Goal: Task Accomplishment & Management: Manage account settings

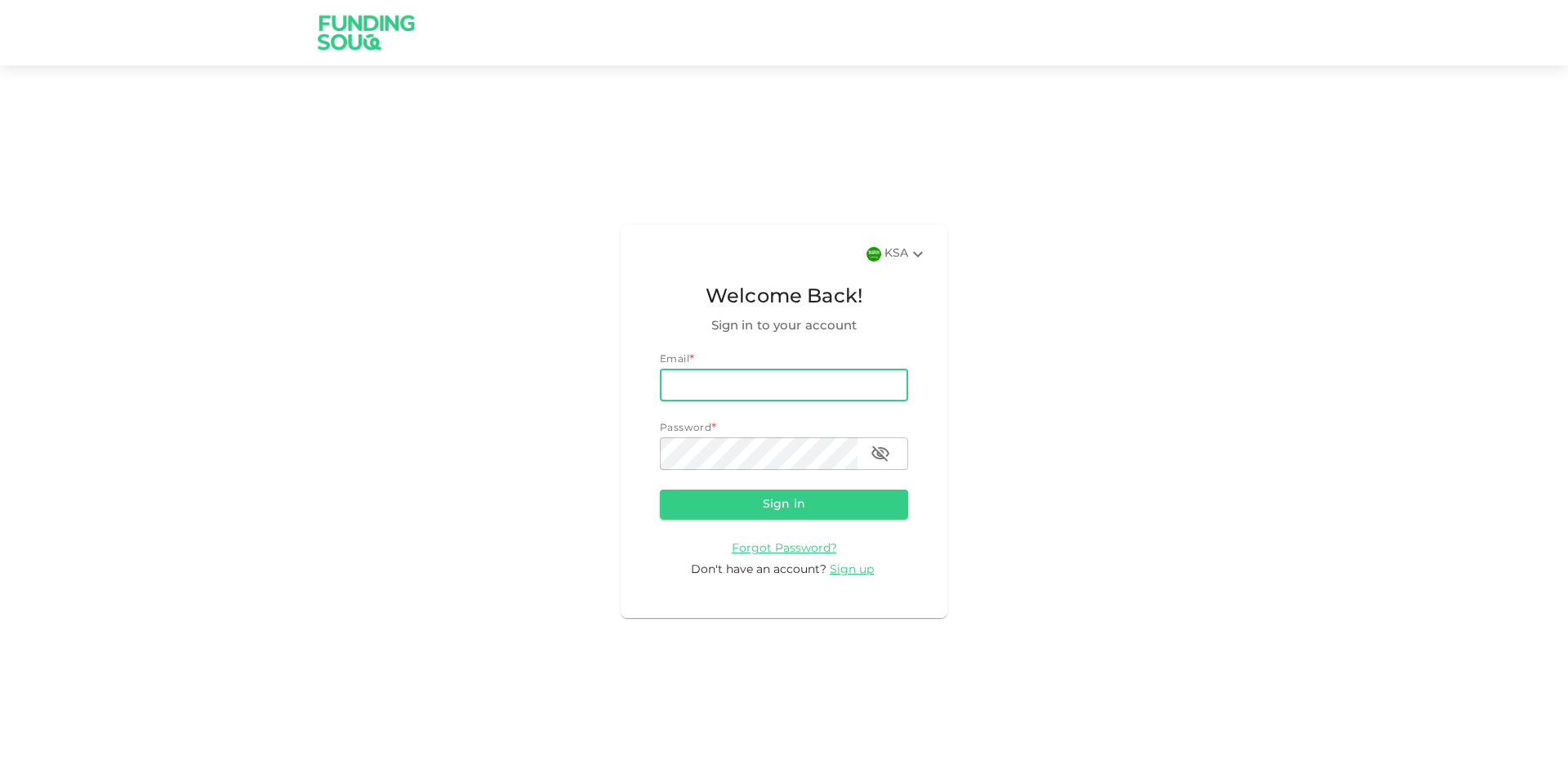
drag, startPoint x: 0, startPoint y: 0, endPoint x: 770, endPoint y: 393, distance: 864.5
click at [770, 393] on input "email" at bounding box center [784, 385] width 248 height 32
type input "[EMAIL_ADDRESS][DOMAIN_NAME]"
click at [660, 489] on button "Sign in" at bounding box center [784, 504] width 248 height 29
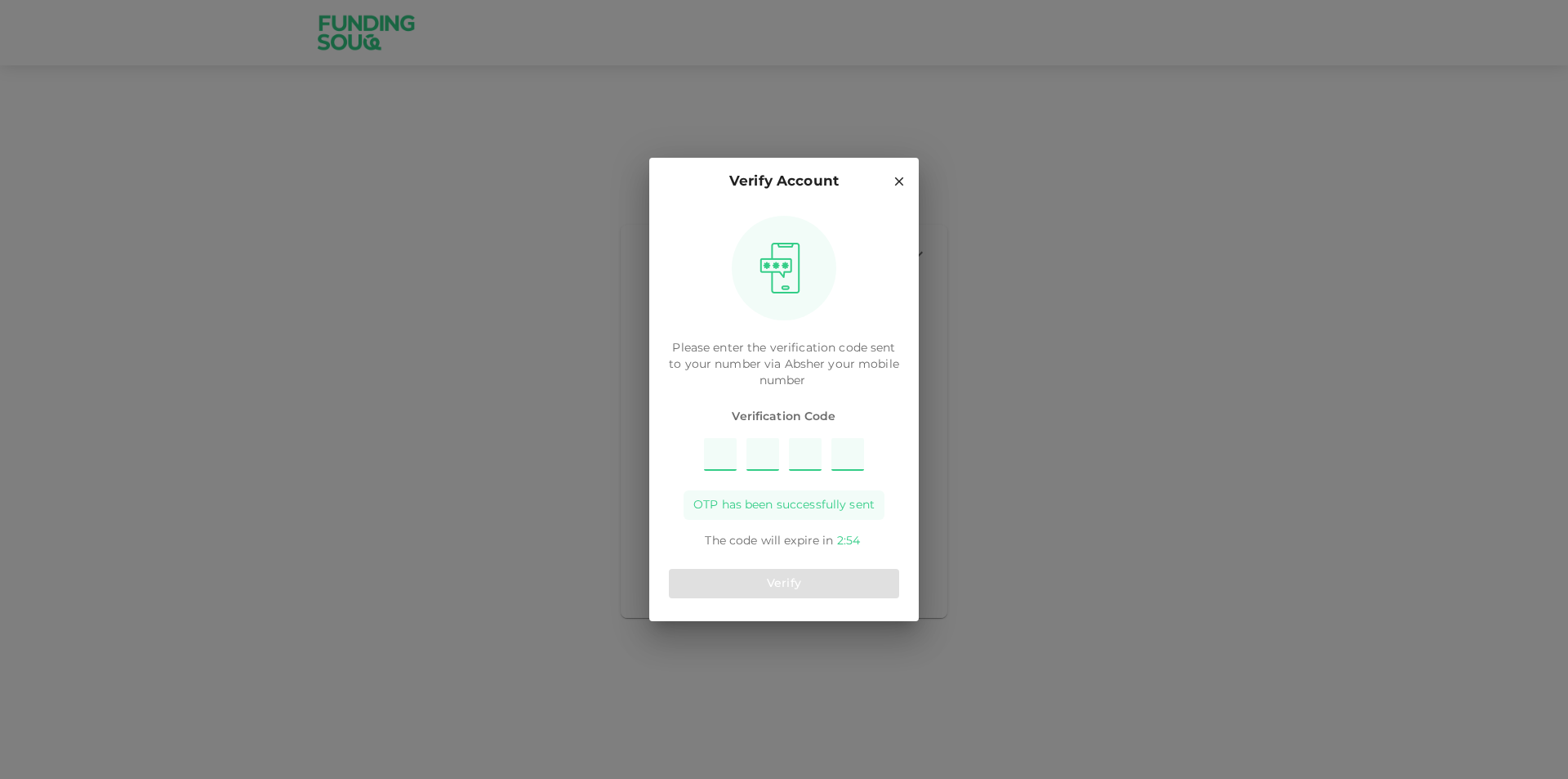
type input "6"
type input "7"
type input "1"
type input "8"
click at [843, 582] on button "Verify" at bounding box center [784, 583] width 231 height 29
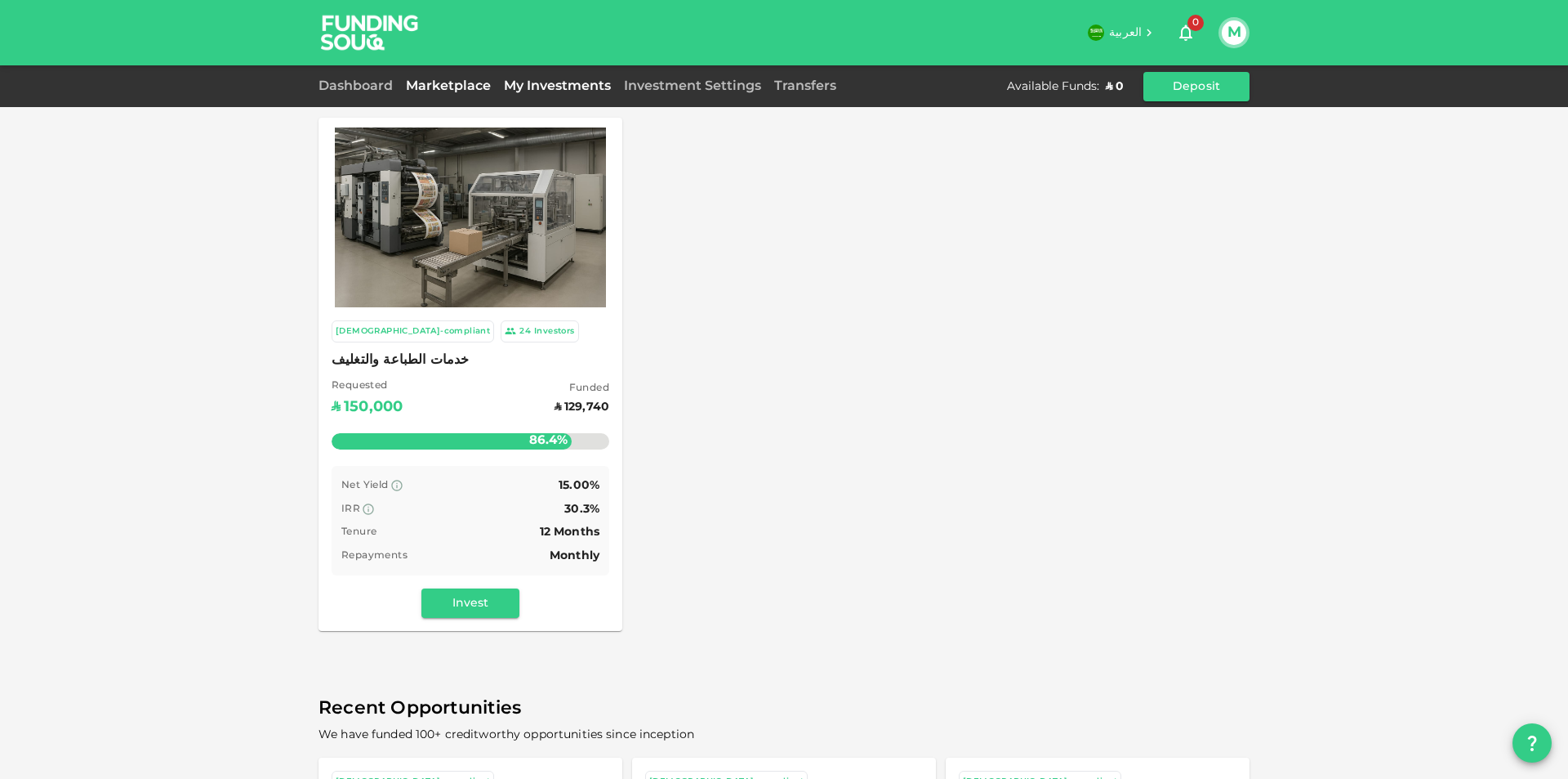
click at [535, 90] on link "My Investments" at bounding box center [557, 86] width 120 height 12
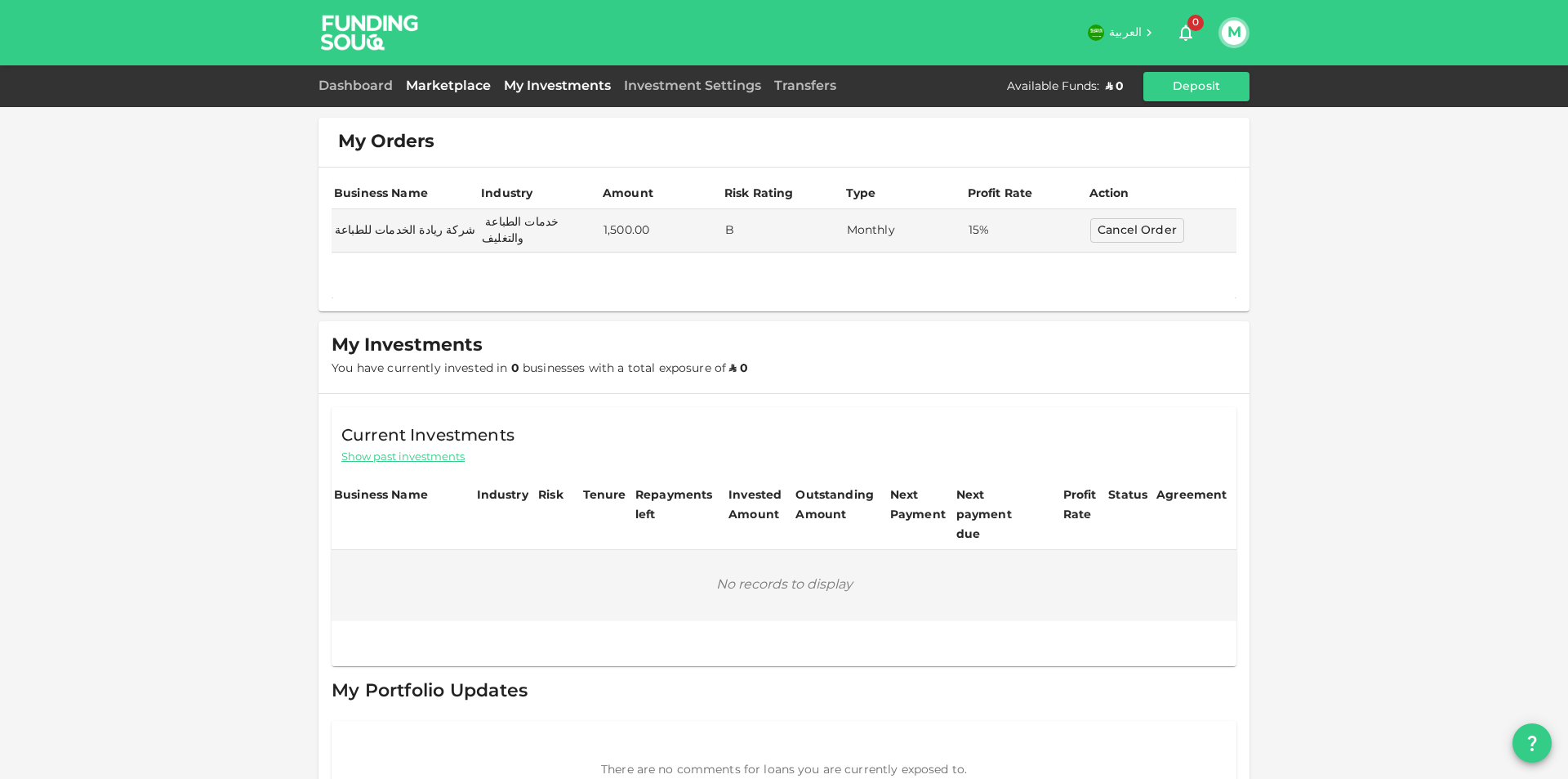
click at [440, 85] on link "Marketplace" at bounding box center [448, 86] width 98 height 12
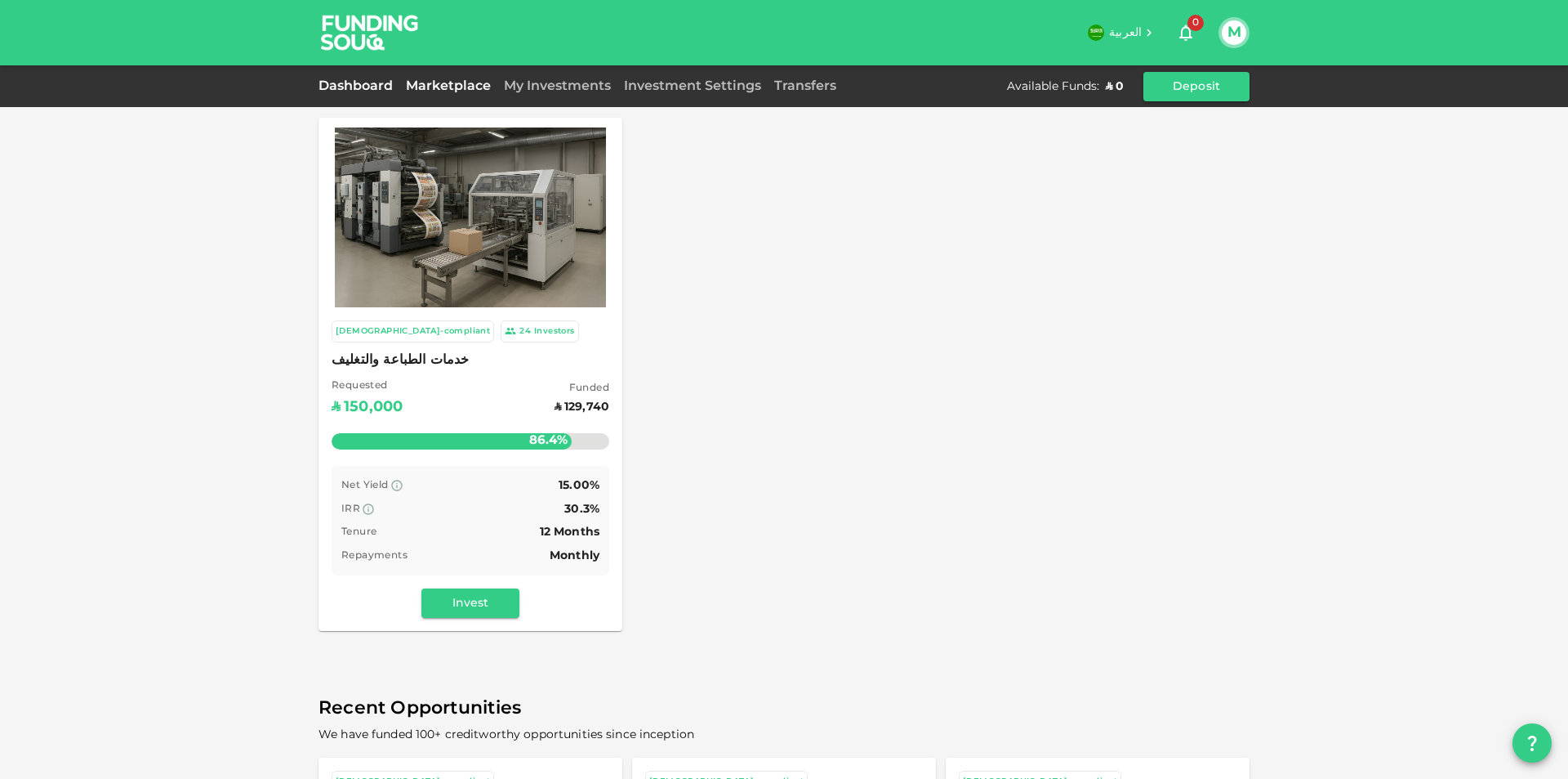
click at [348, 83] on link "Dashboard" at bounding box center [358, 86] width 81 height 12
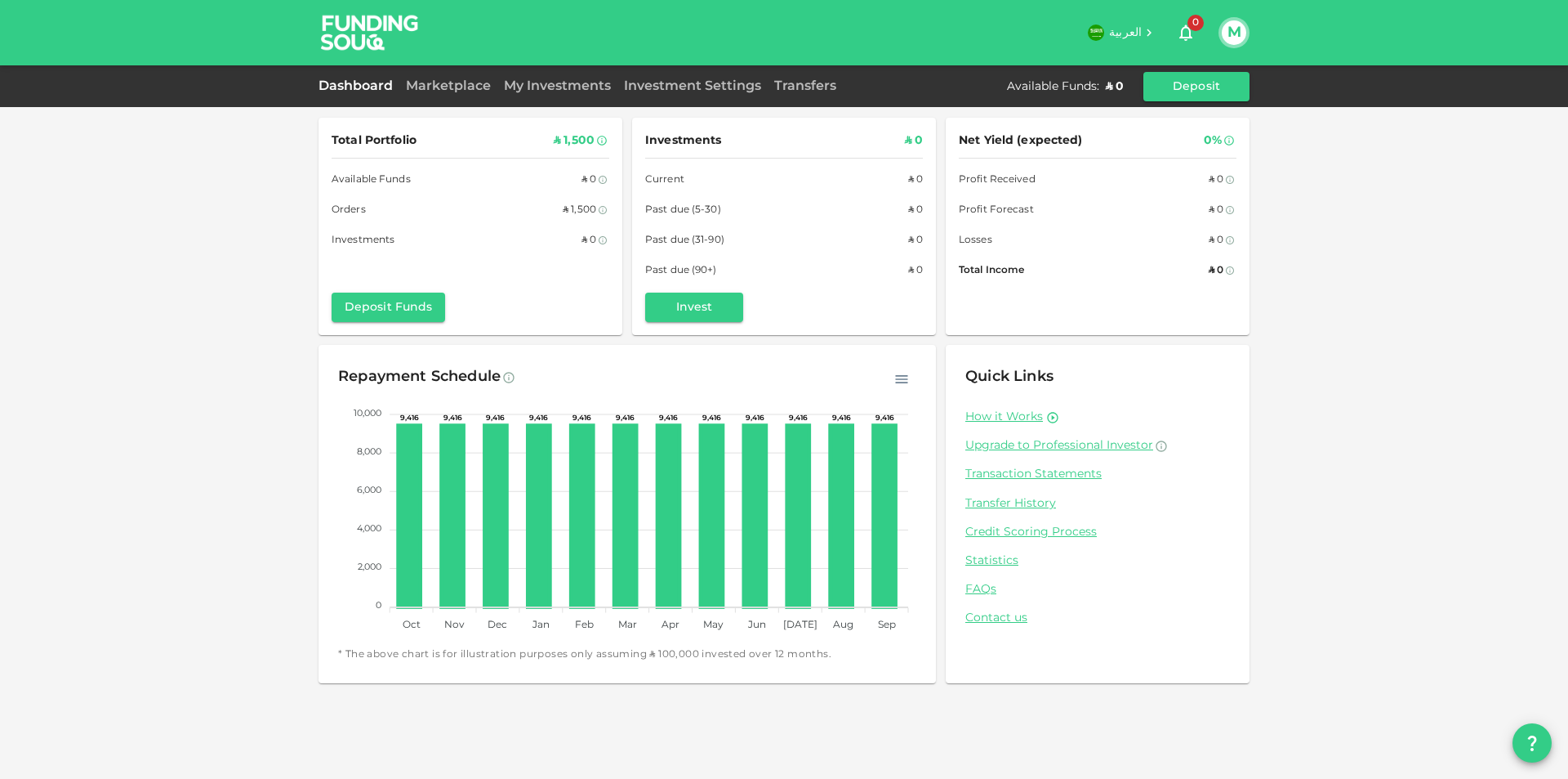
click at [558, 91] on div "My Investments" at bounding box center [557, 86] width 120 height 20
click at [557, 86] on link "My Investments" at bounding box center [557, 86] width 120 height 12
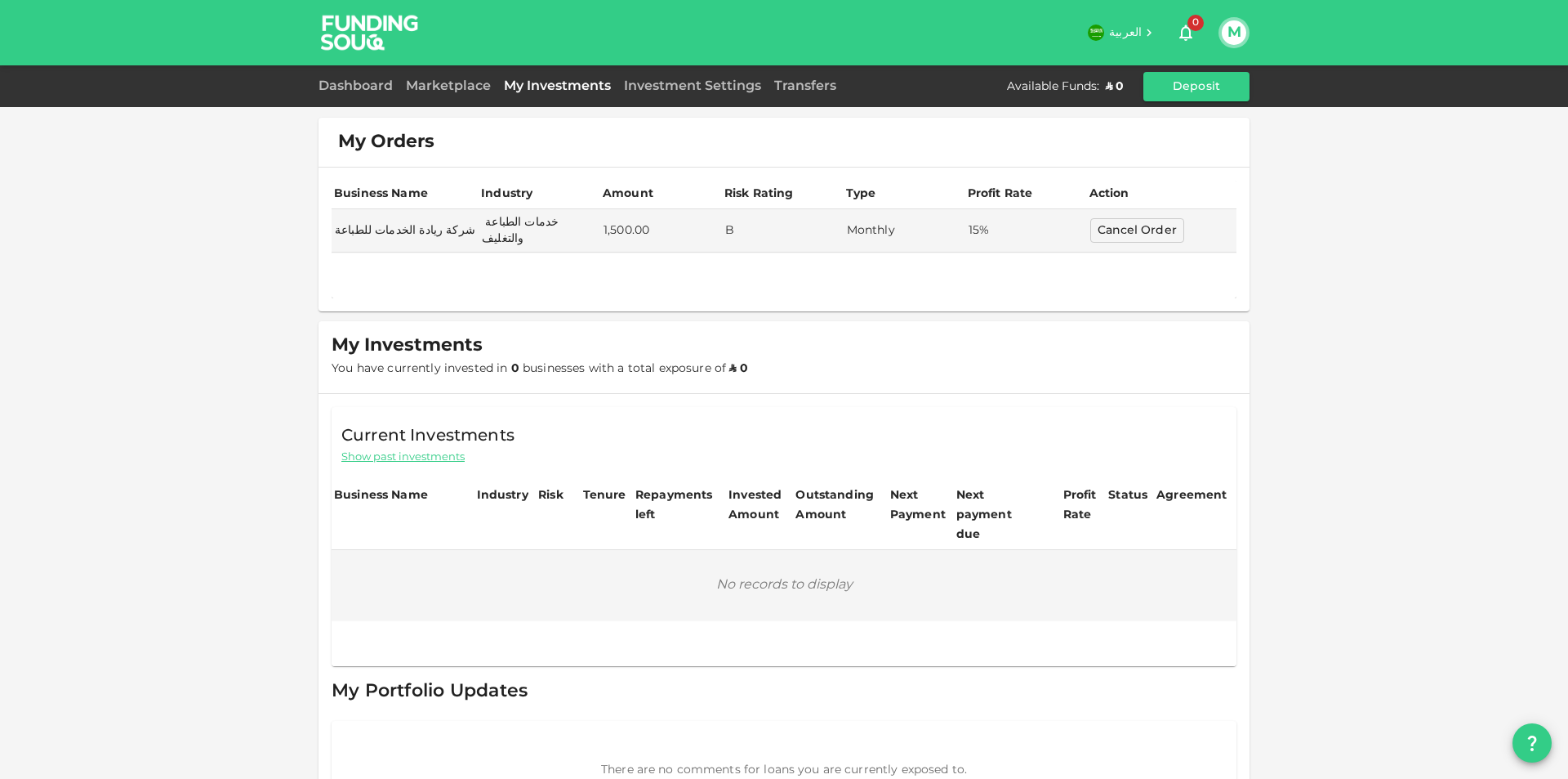
scroll to position [34, 0]
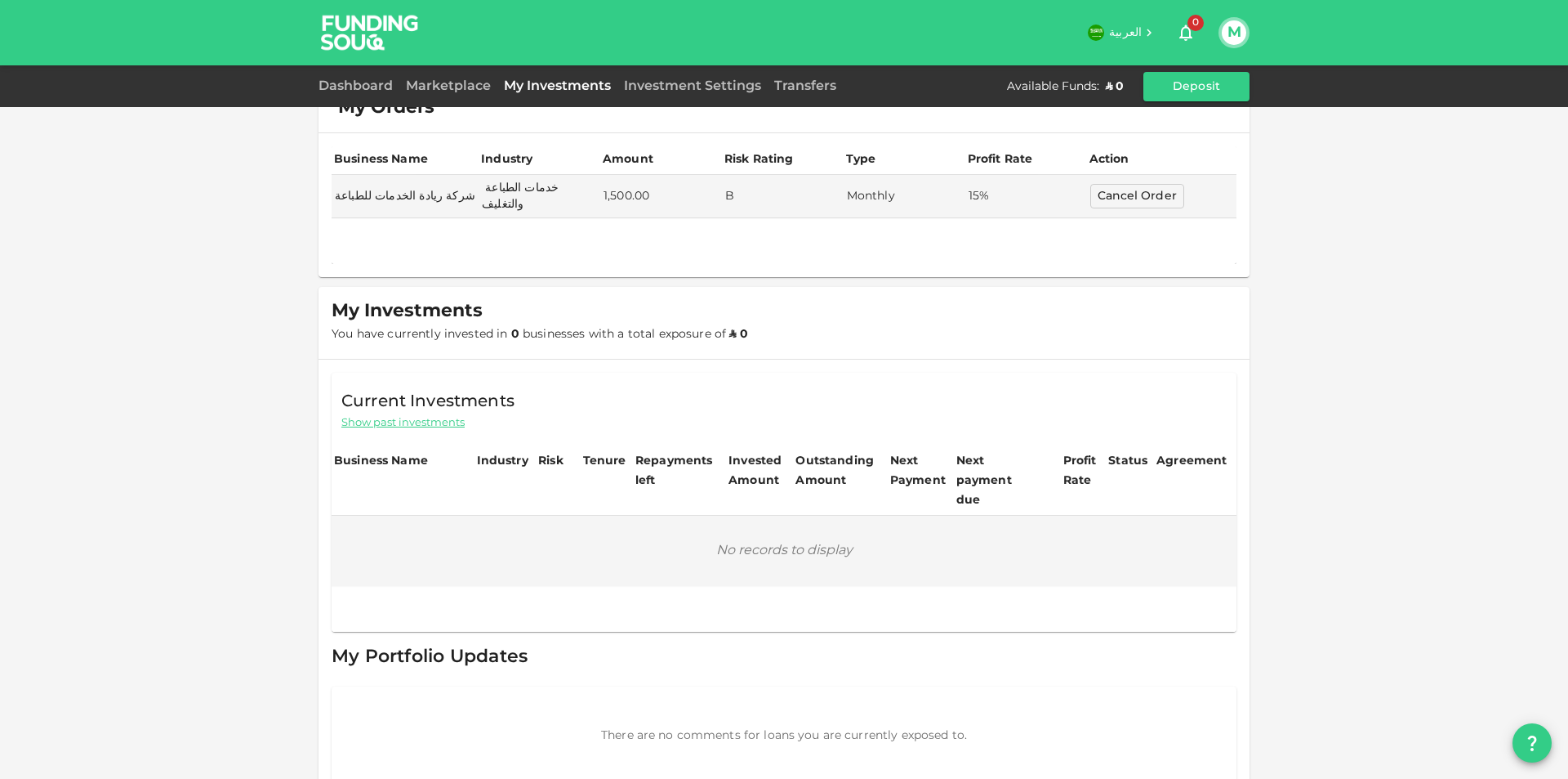
click at [665, 94] on div "Investment Settings" at bounding box center [692, 86] width 150 height 20
click at [667, 90] on link "Investment Settings" at bounding box center [692, 86] width 150 height 12
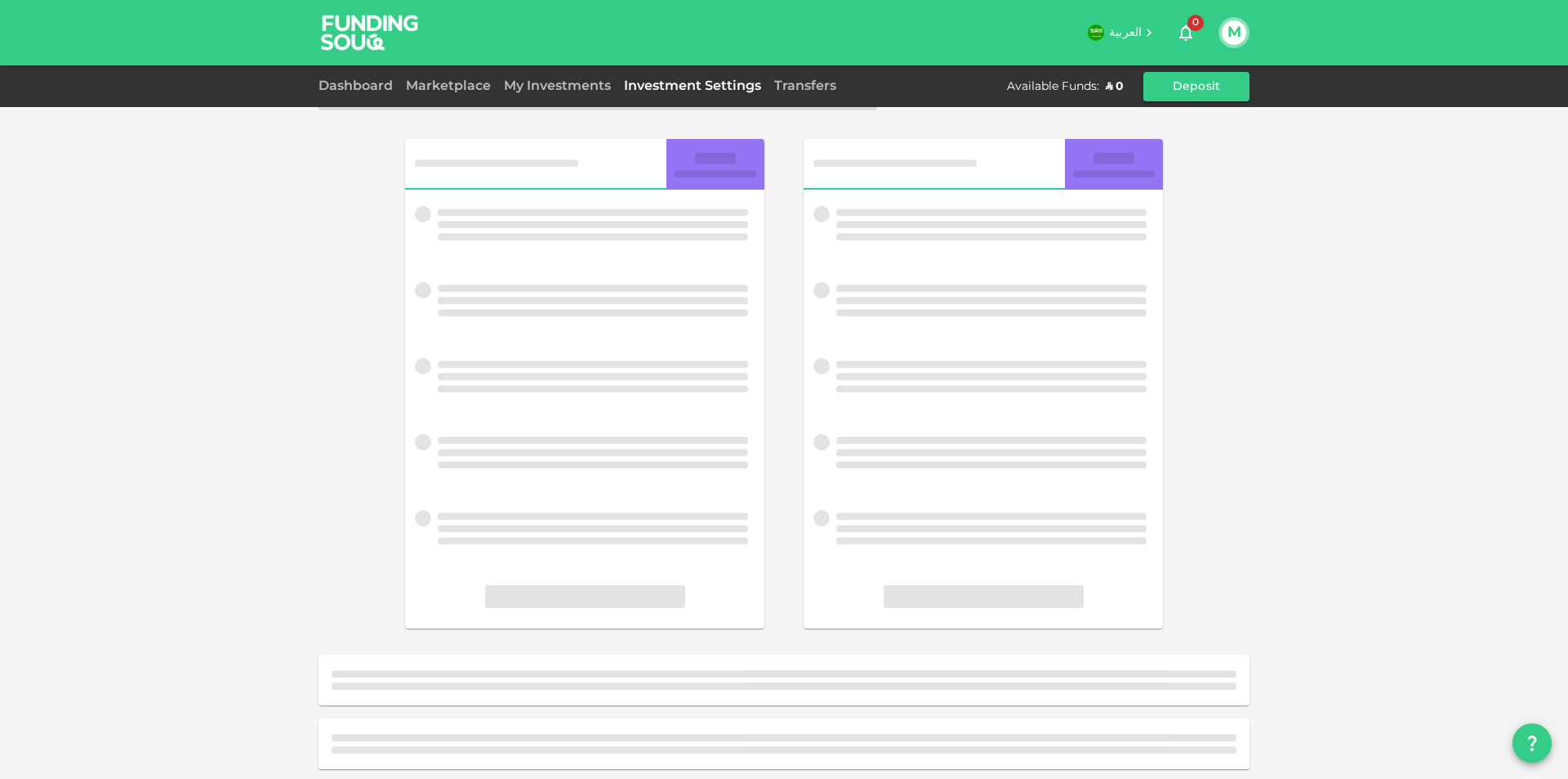
scroll to position [34, 0]
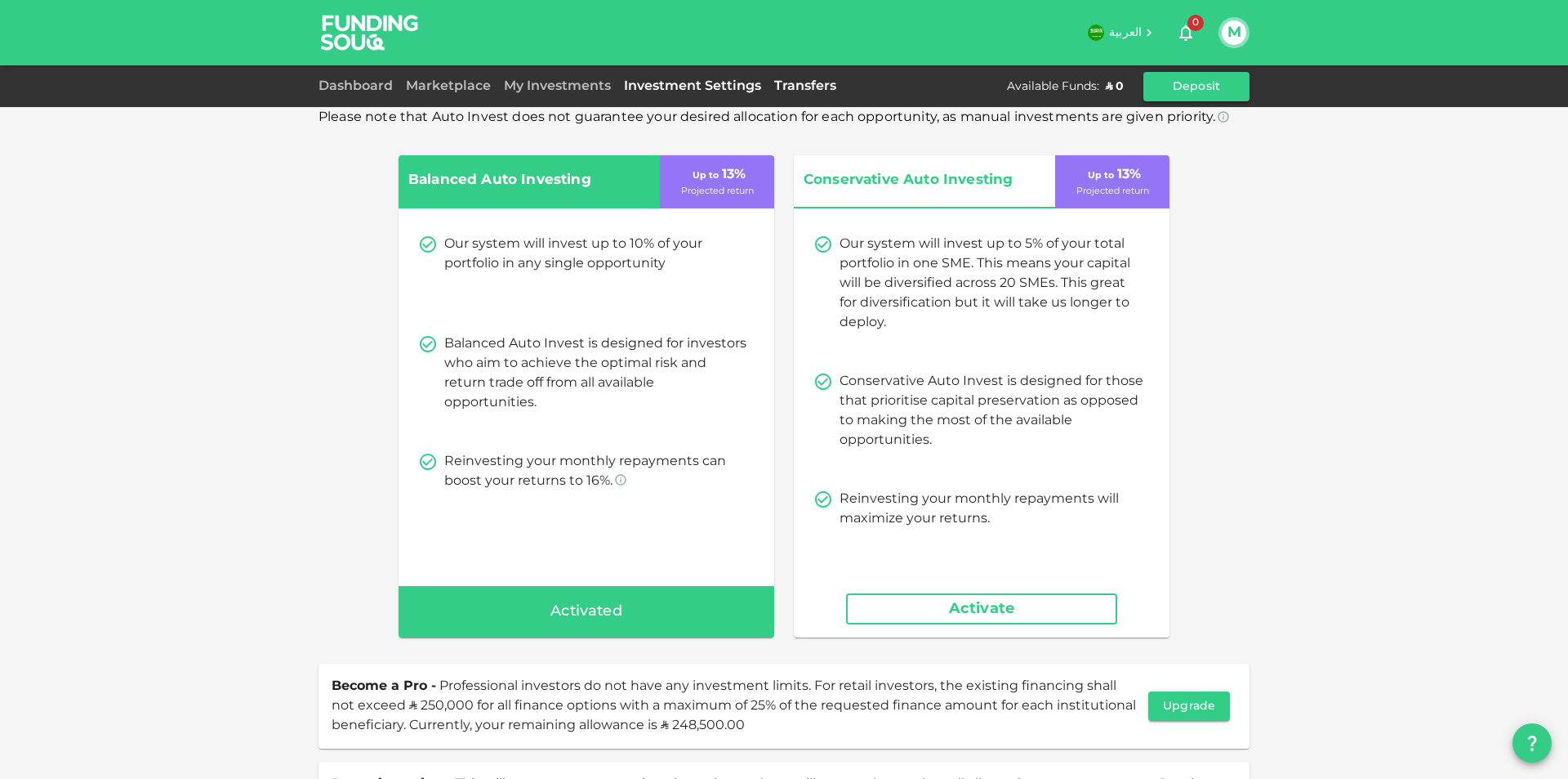
click at [804, 87] on link "Transfers" at bounding box center [804, 86] width 75 height 12
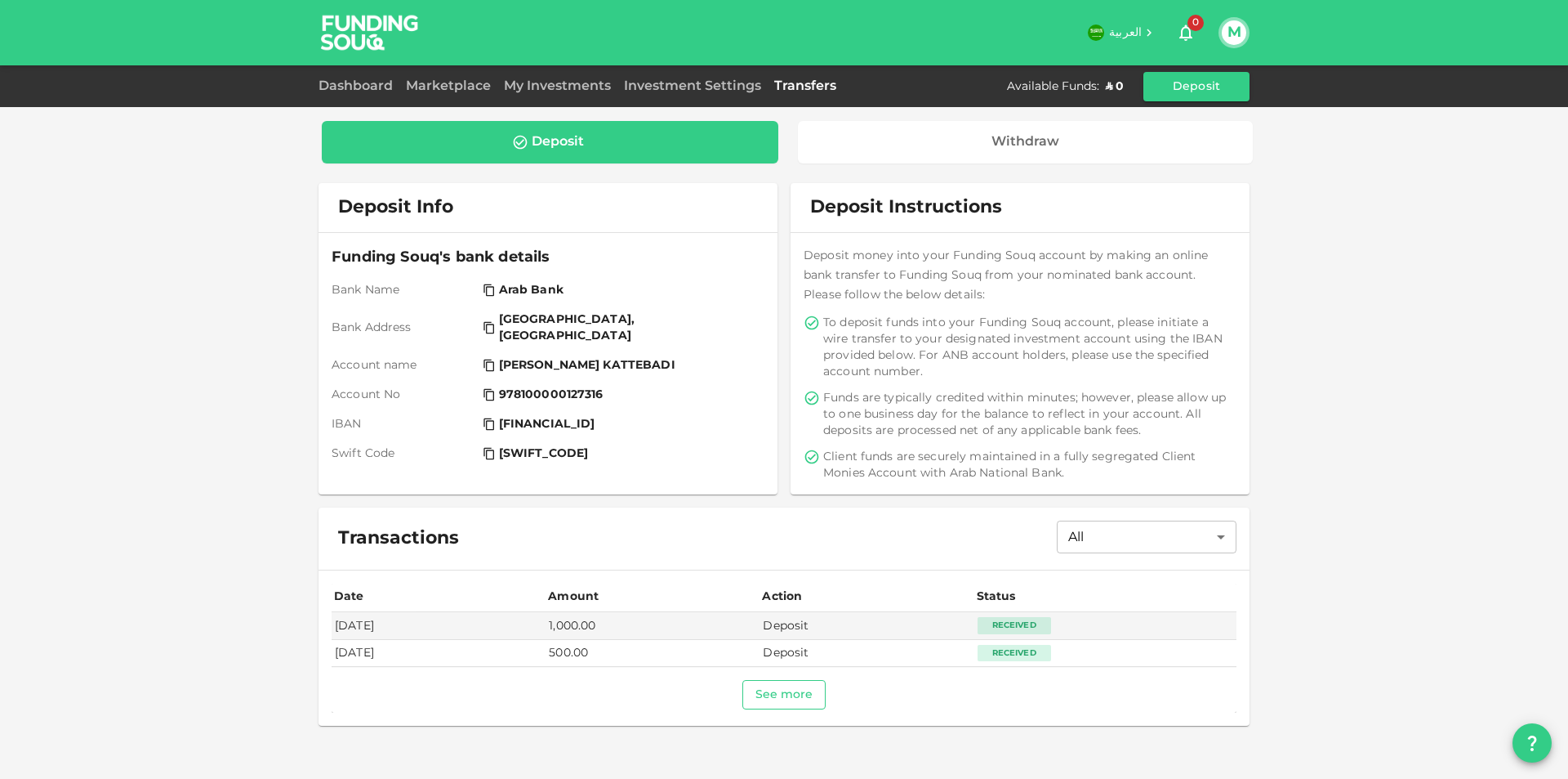
click at [785, 700] on button "See more" at bounding box center [784, 694] width 85 height 29
click at [363, 89] on link "Dashboard" at bounding box center [358, 86] width 81 height 12
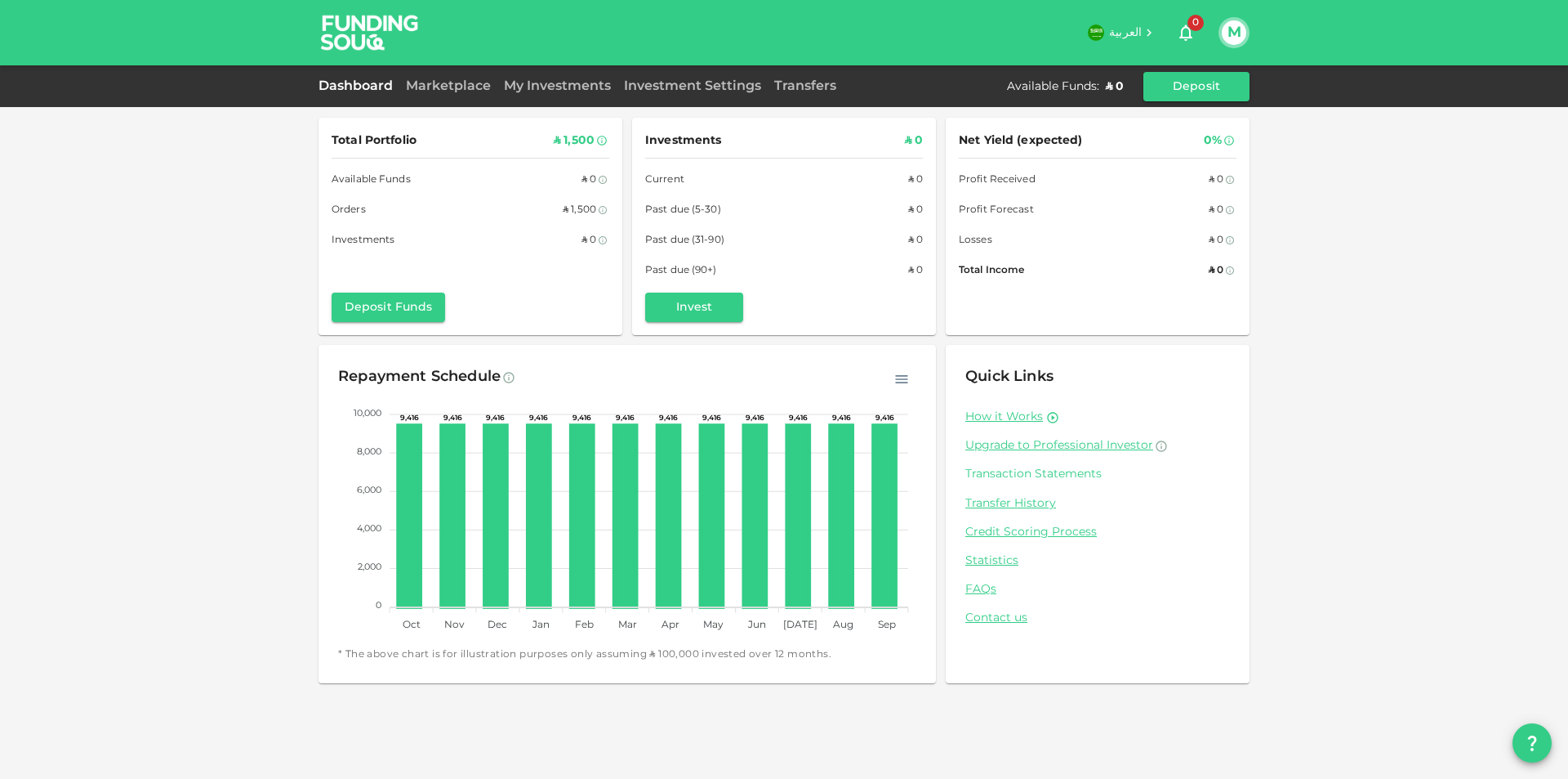
click at [1036, 478] on link "Transaction Statements" at bounding box center [1098, 474] width 265 height 15
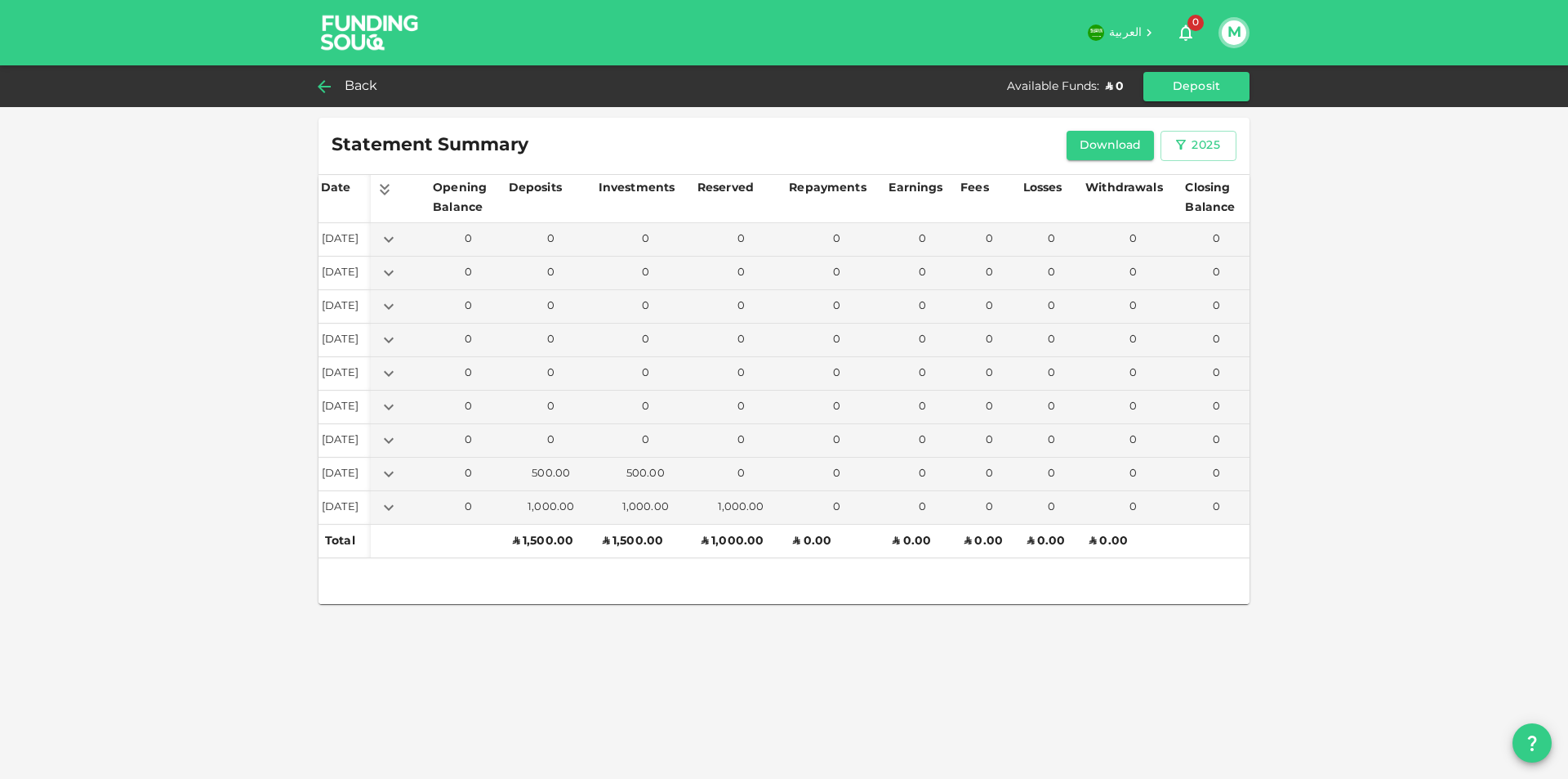
click at [372, 88] on span "Back" at bounding box center [361, 86] width 33 height 23
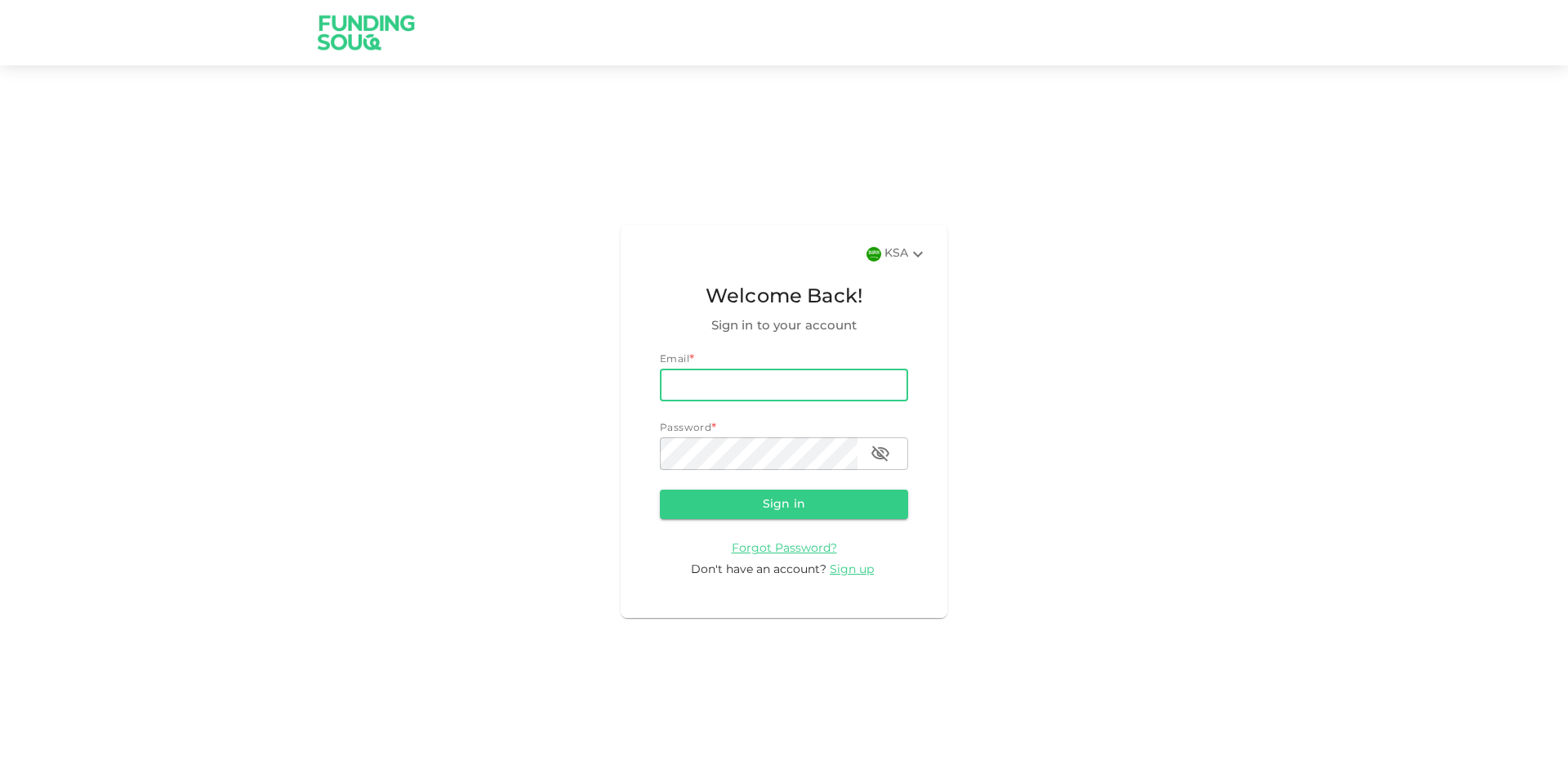
type input "[EMAIL_ADDRESS][DOMAIN_NAME]"
click at [660, 489] on button "Sign in" at bounding box center [784, 504] width 248 height 29
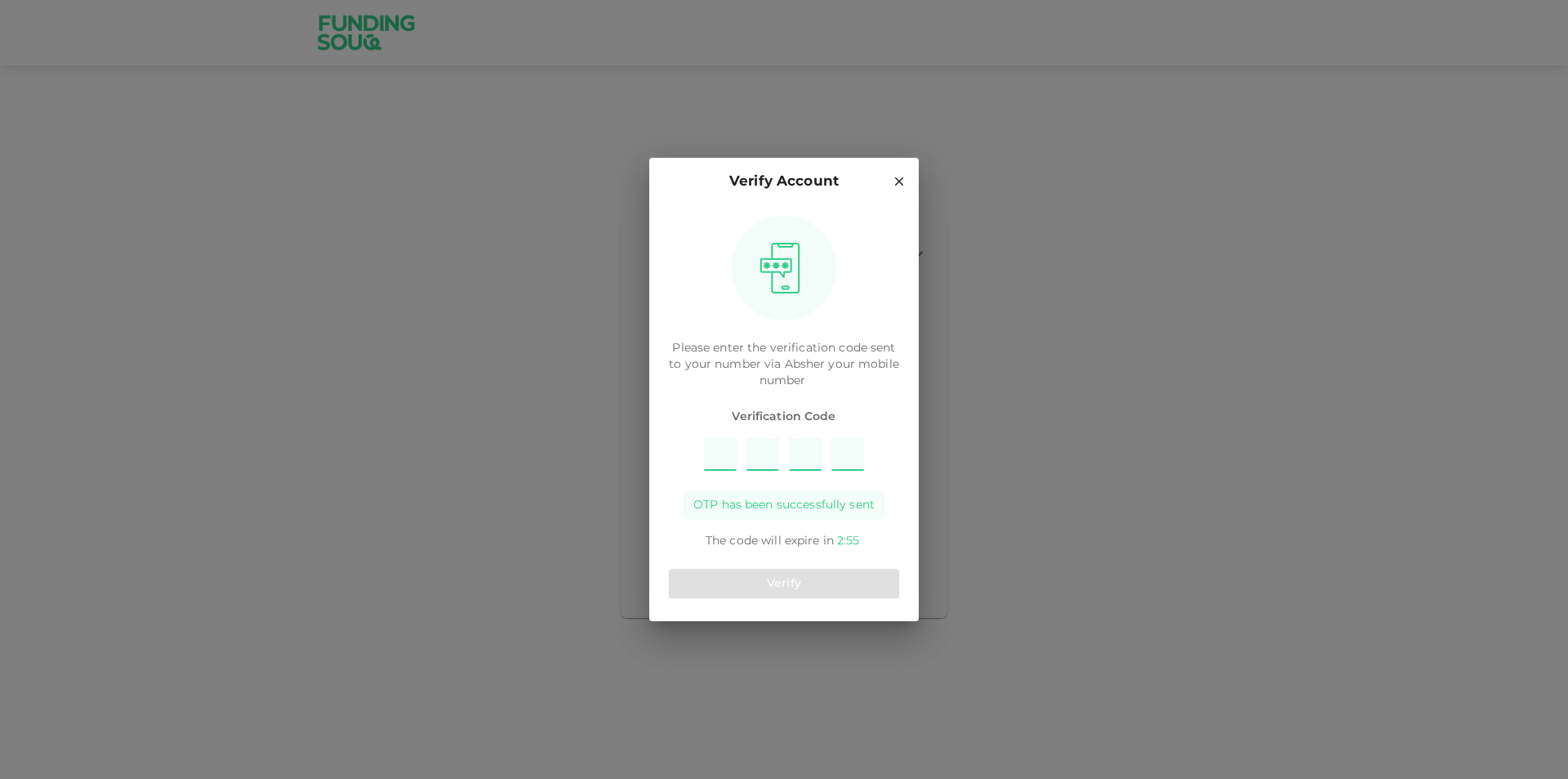
type input "3"
type input "1"
type input "7"
type input "9"
click at [835, 591] on button "Verify" at bounding box center [784, 583] width 231 height 29
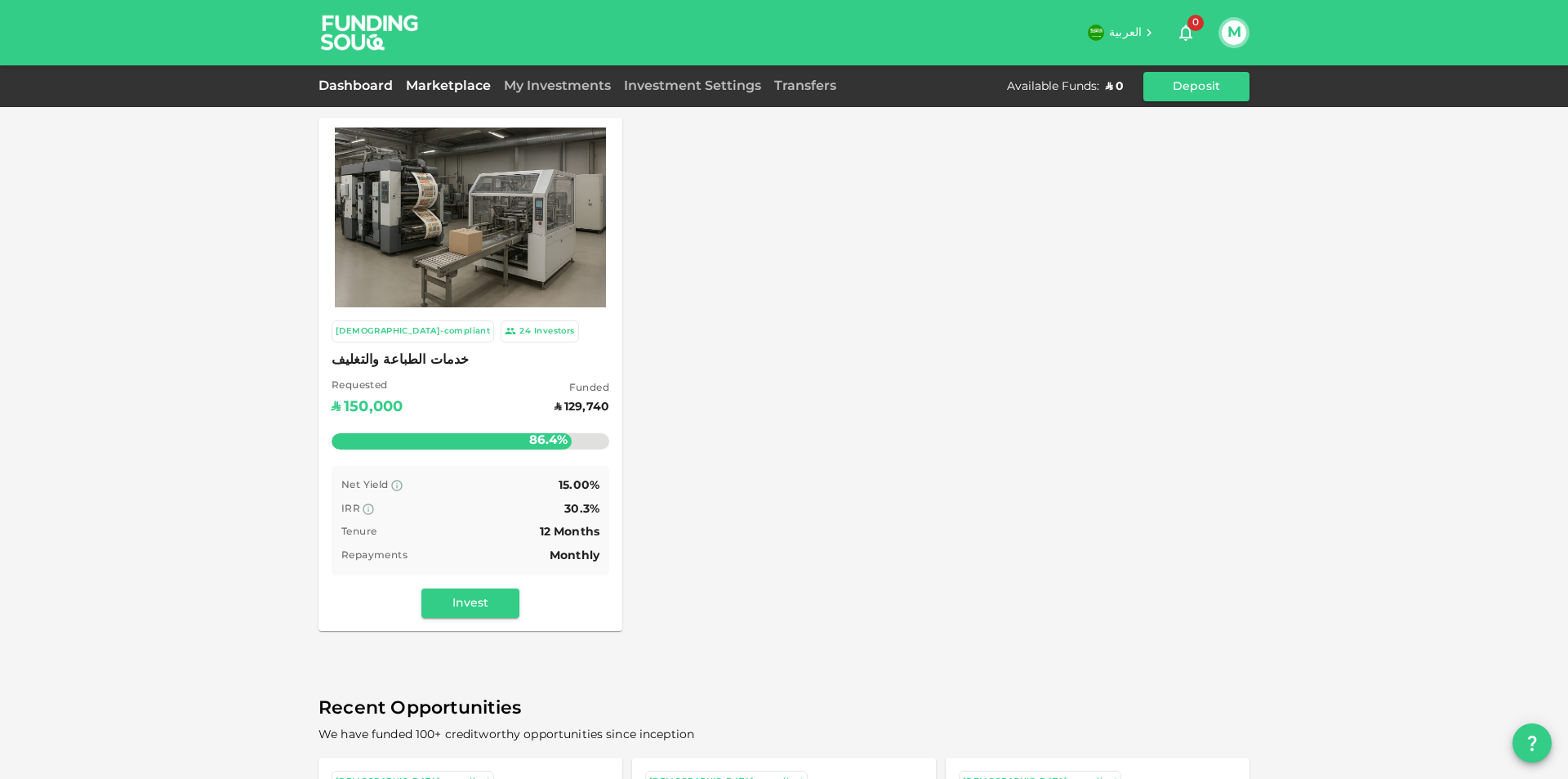
click at [368, 90] on link "Dashboard" at bounding box center [358, 86] width 81 height 12
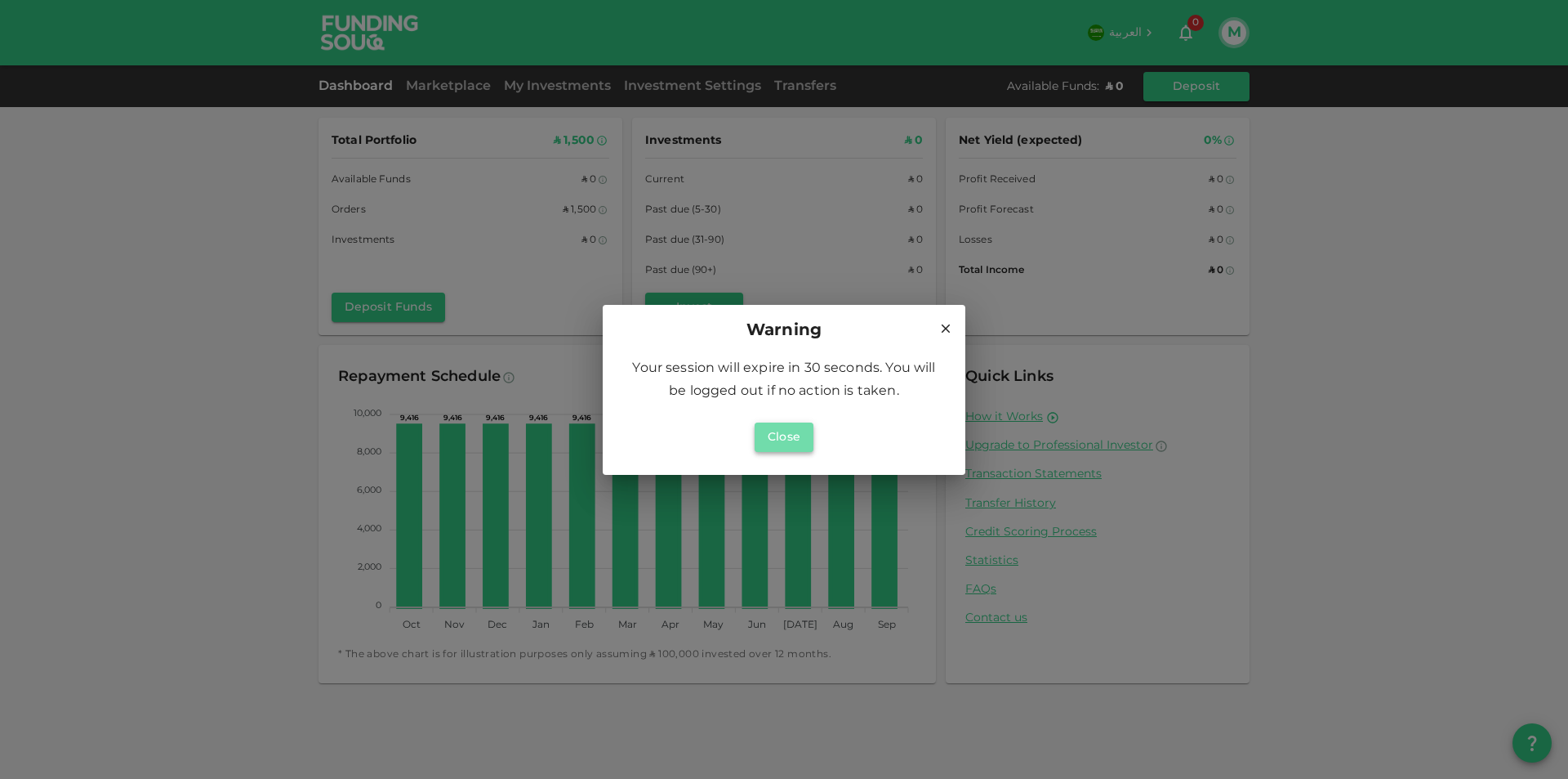
click at [775, 429] on button "Close" at bounding box center [784, 437] width 59 height 29
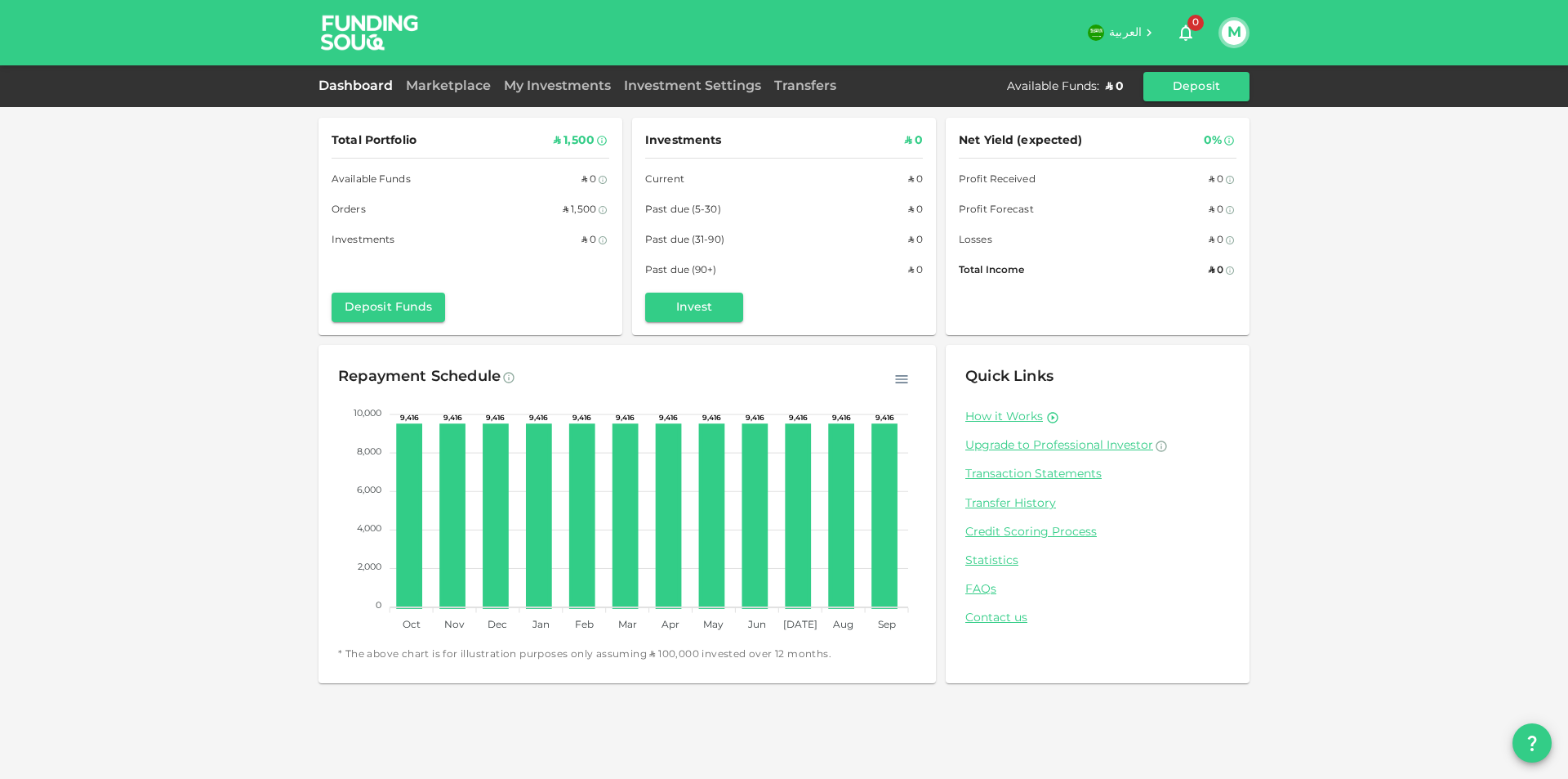
click at [536, 91] on div "My Investments" at bounding box center [557, 86] width 120 height 20
click at [540, 86] on link "My Investments" at bounding box center [557, 86] width 120 height 12
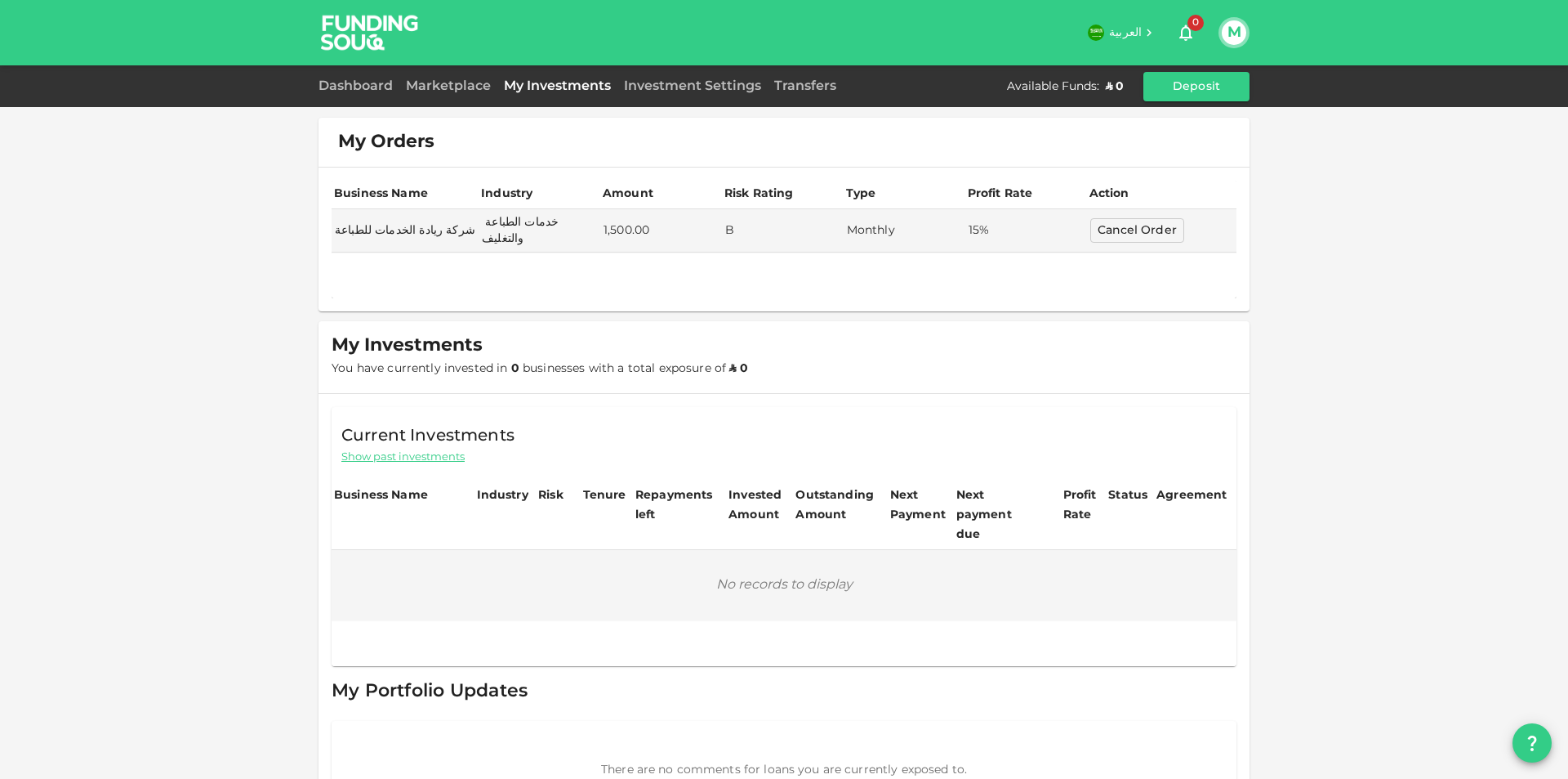
scroll to position [34, 0]
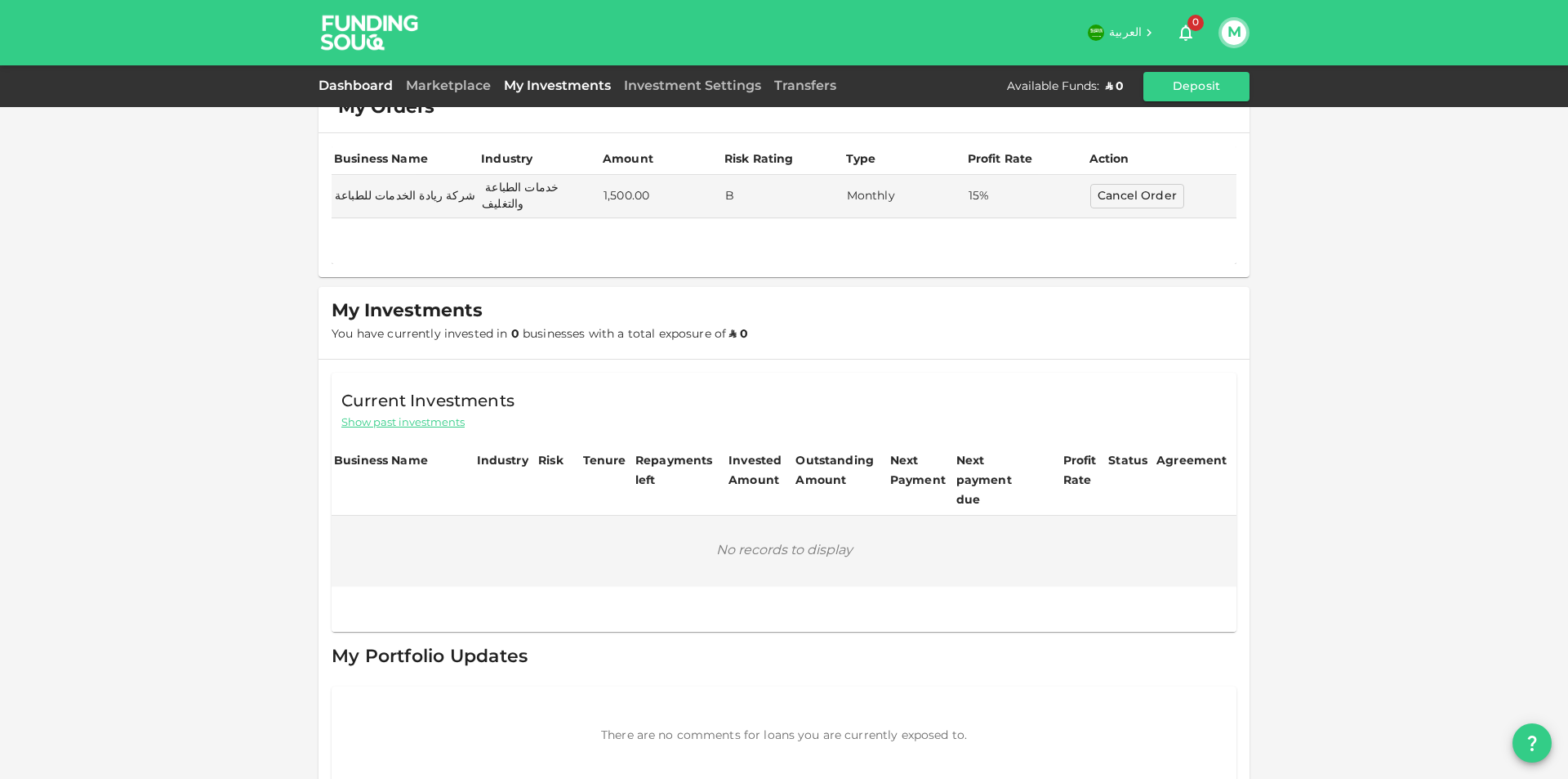
click at [359, 83] on link "Dashboard" at bounding box center [358, 86] width 81 height 12
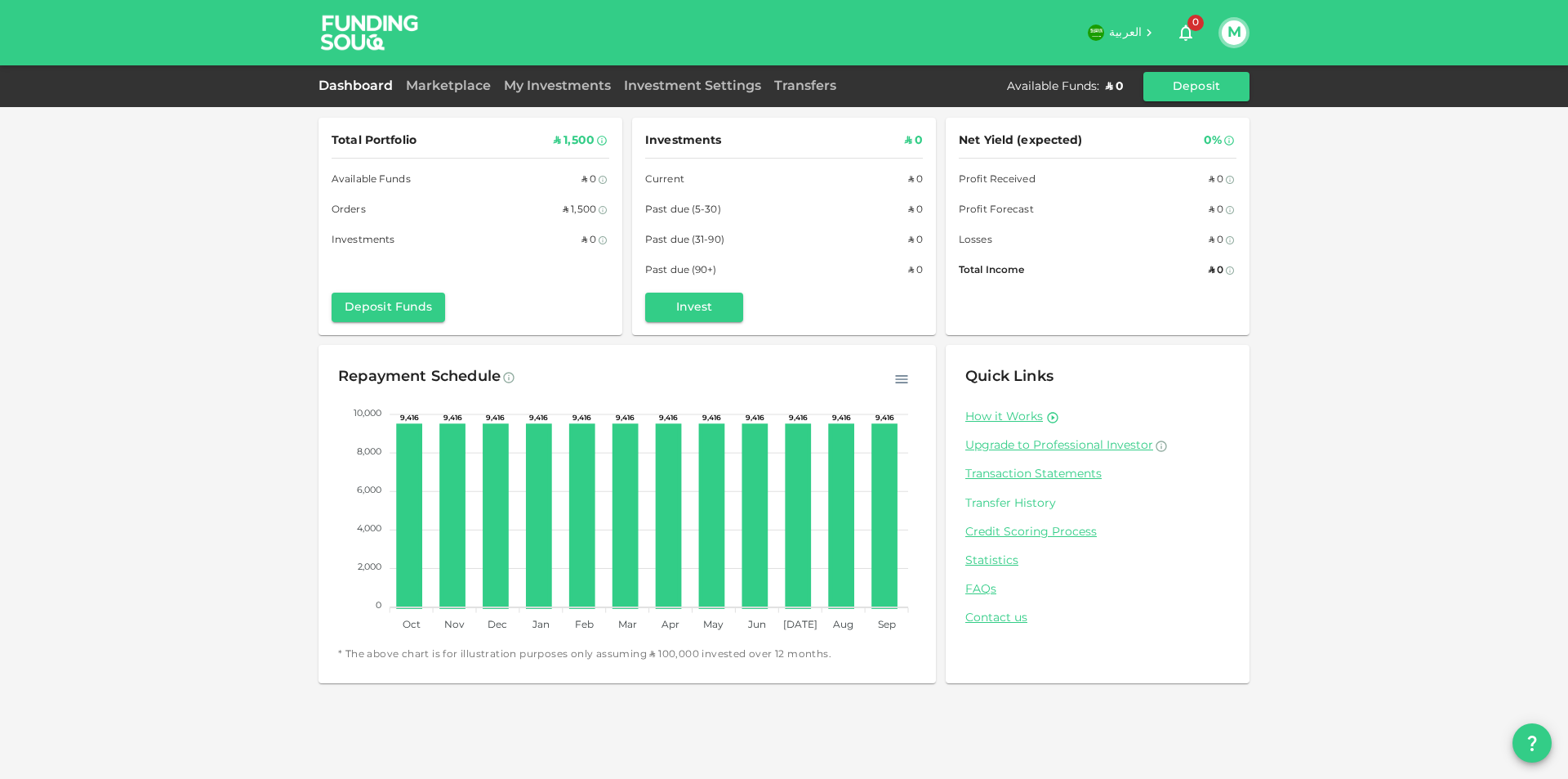
click at [1021, 505] on link "Transfer History" at bounding box center [1098, 504] width 265 height 15
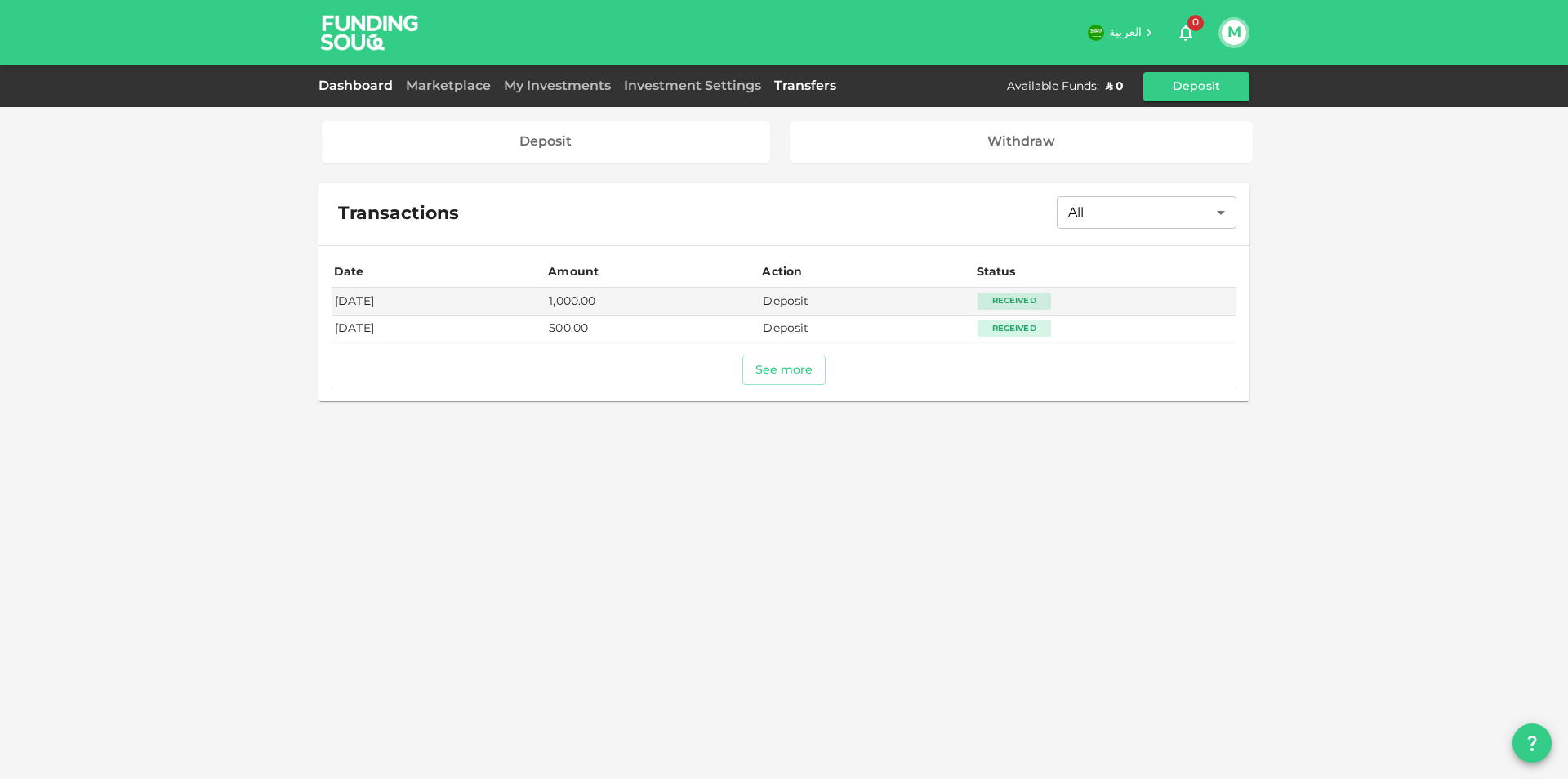
click at [331, 86] on link "Dashboard" at bounding box center [358, 86] width 81 height 12
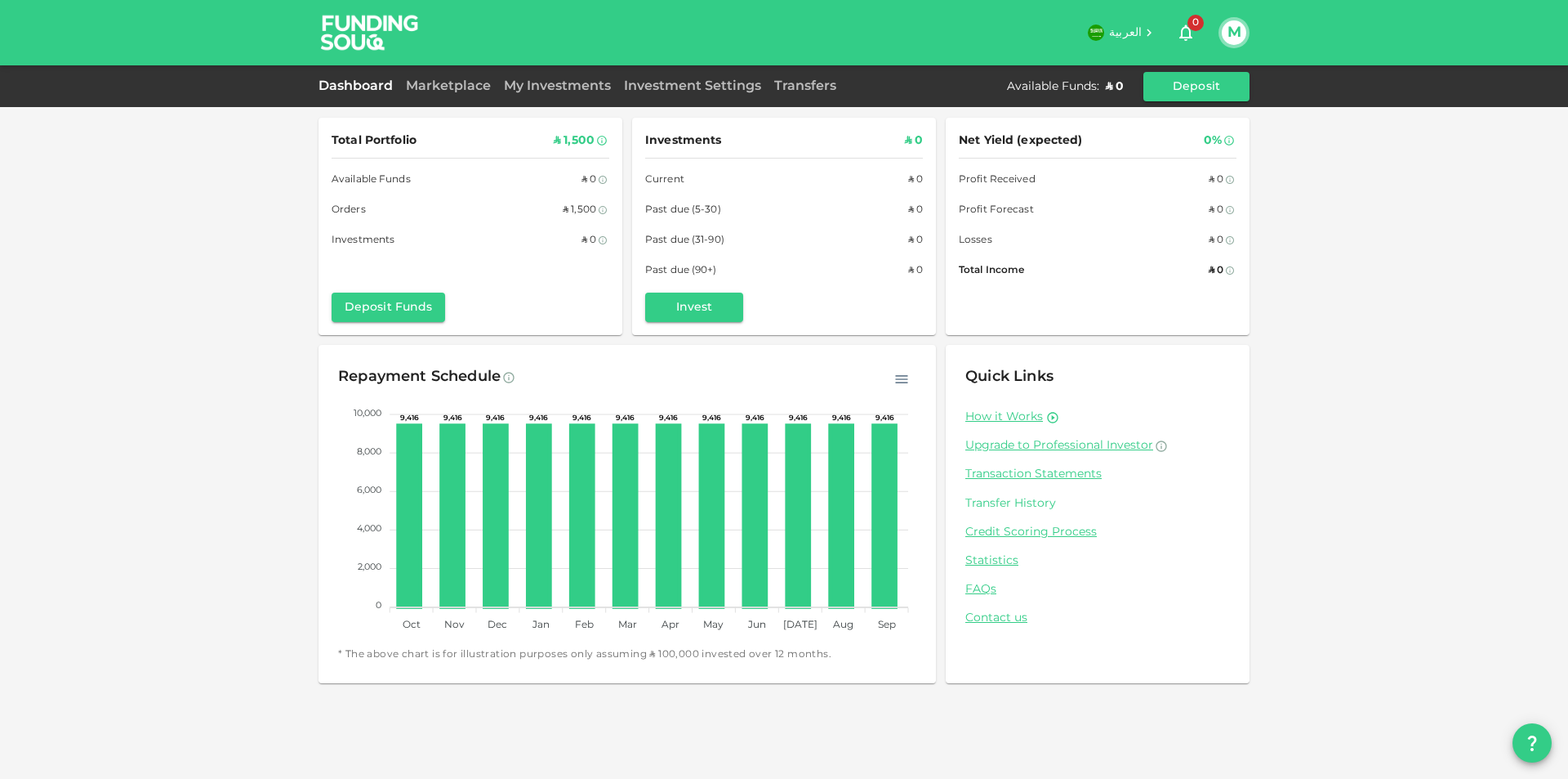
click at [1022, 504] on link "Transfer History" at bounding box center [1098, 504] width 265 height 15
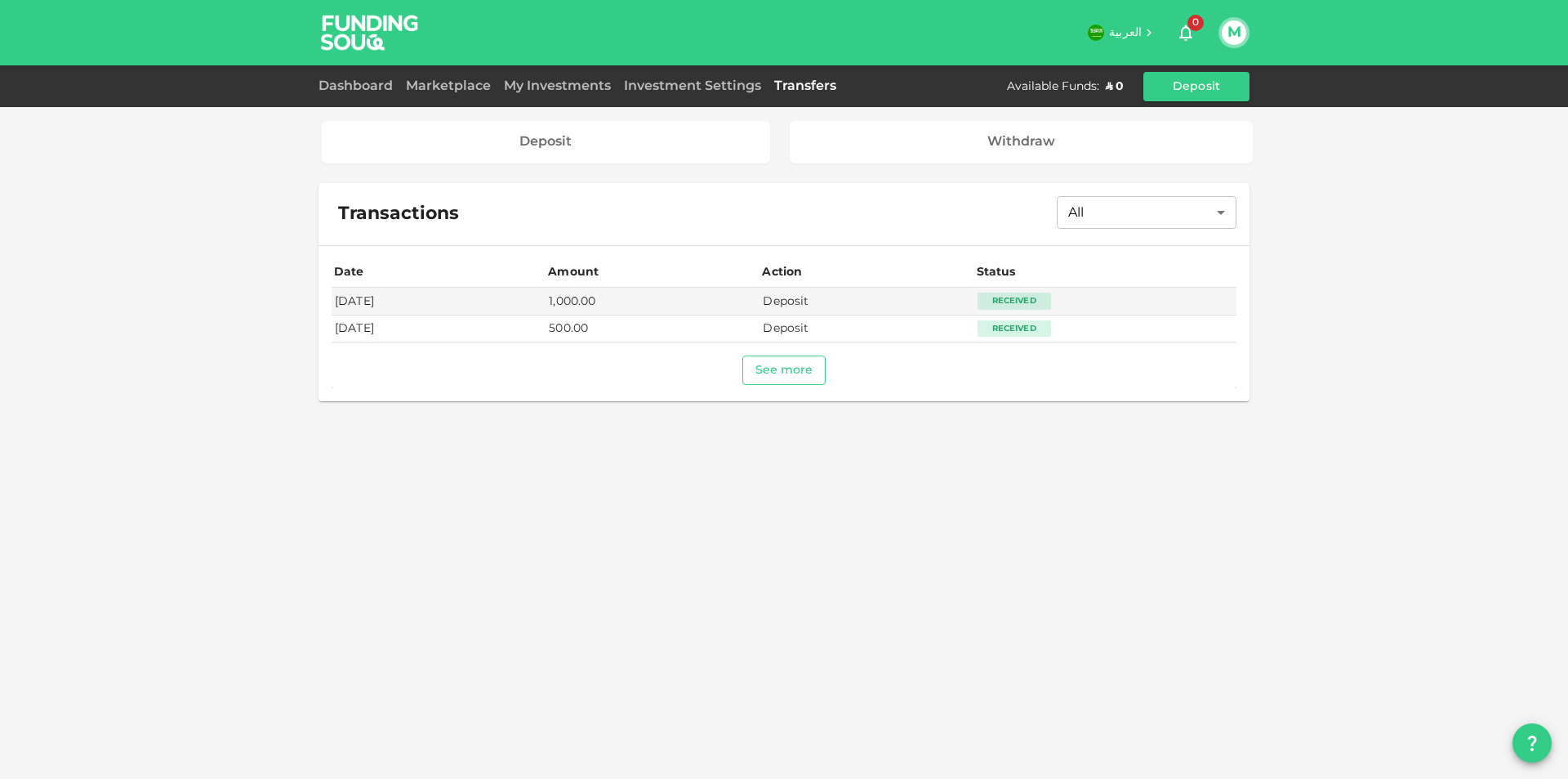
click at [784, 368] on button "See more" at bounding box center [784, 370] width 85 height 29
click at [350, 85] on link "Dashboard" at bounding box center [358, 86] width 81 height 12
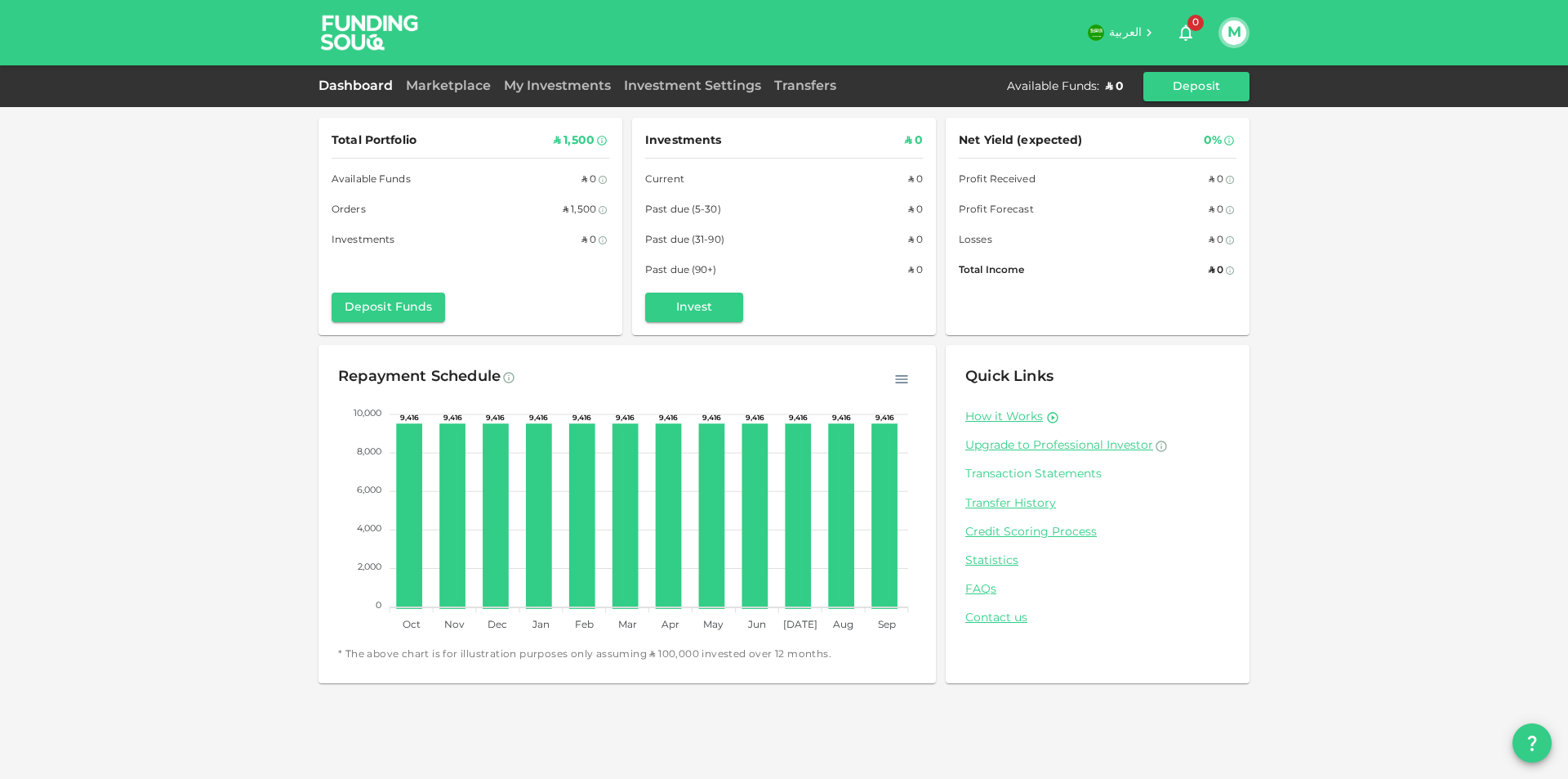
click at [1053, 473] on link "Transaction Statements" at bounding box center [1098, 474] width 265 height 15
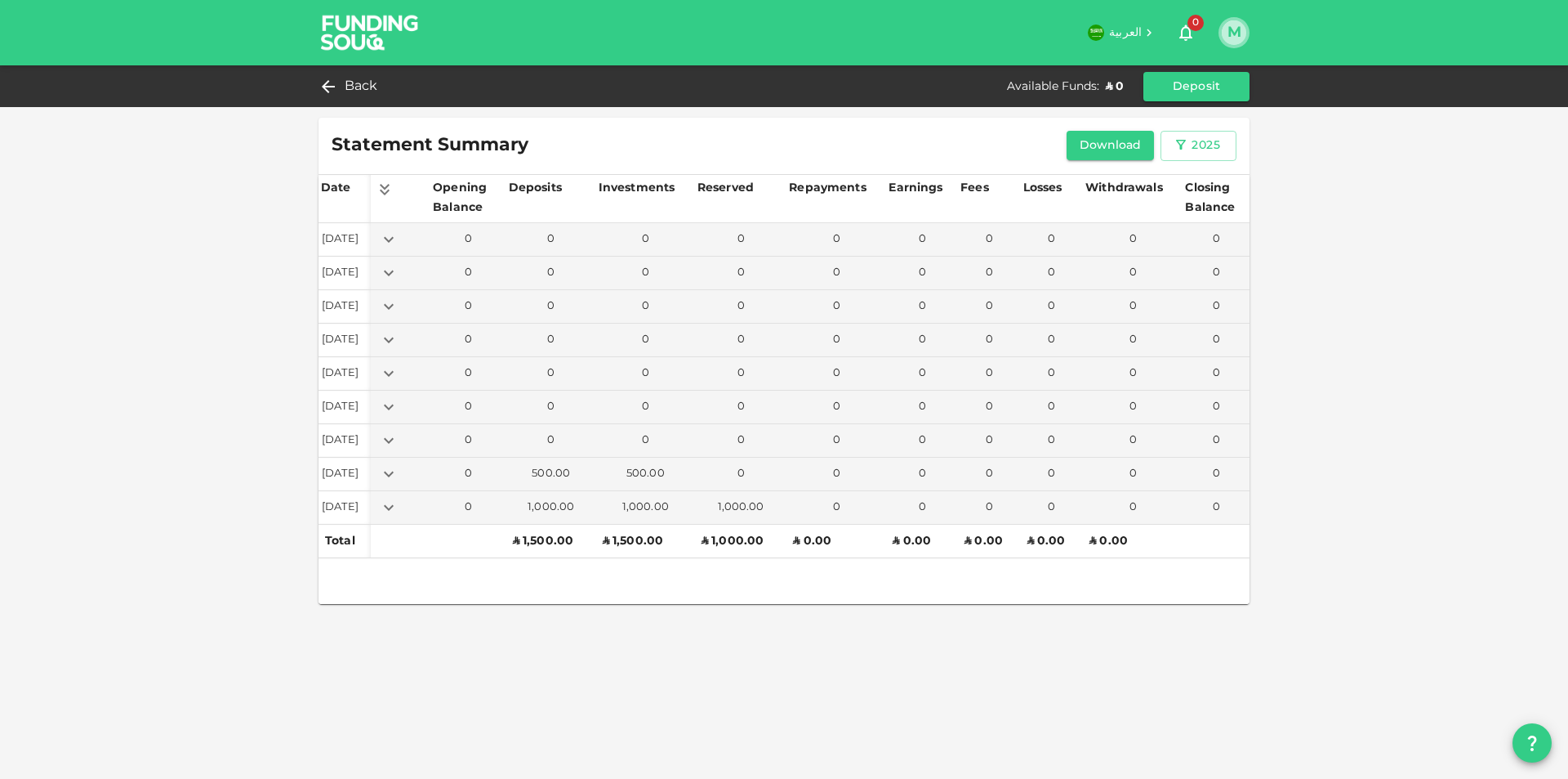
click at [1243, 34] on button "M" at bounding box center [1235, 33] width 25 height 25
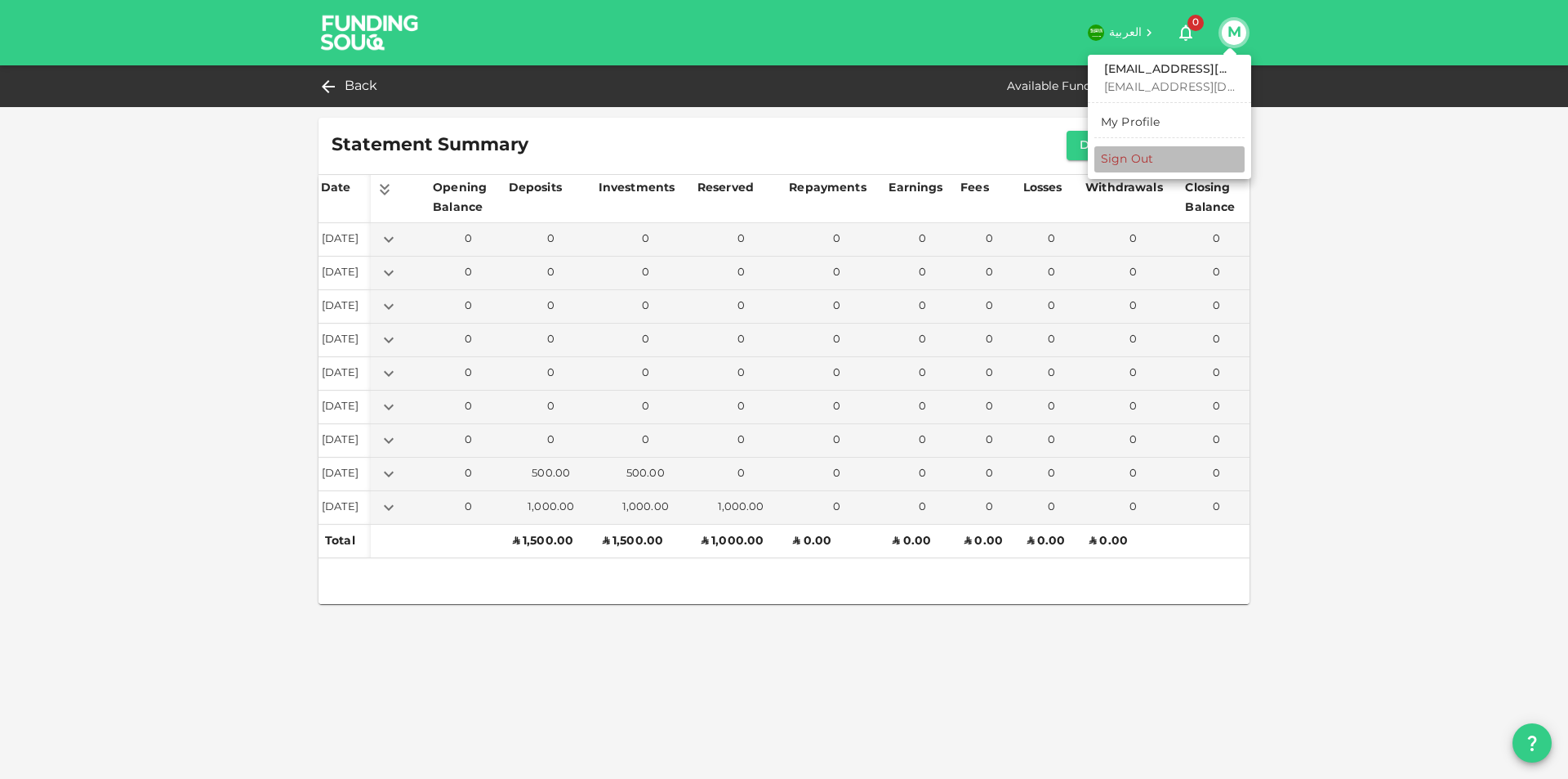
click at [1153, 158] on div "Sign Out" at bounding box center [1126, 159] width 52 height 16
